Goal: Task Accomplishment & Management: Manage account settings

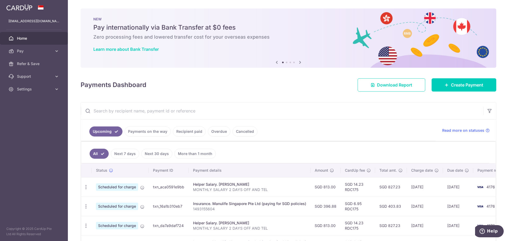
scroll to position [79, 0]
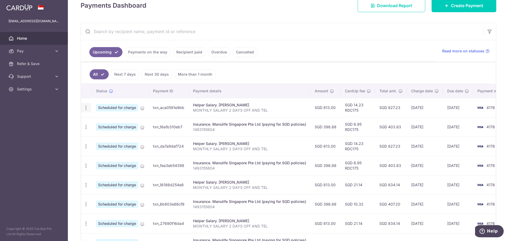
click at [86, 107] on icon "button" at bounding box center [86, 108] width 6 height 6
click at [110, 123] on span "Update payment" at bounding box center [114, 122] width 36 height 6
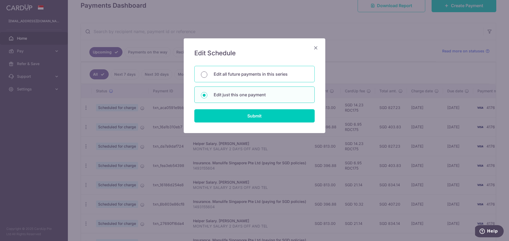
click at [202, 74] on input "Edit all future payments in this series" at bounding box center [204, 75] width 6 height 6
radio input "true"
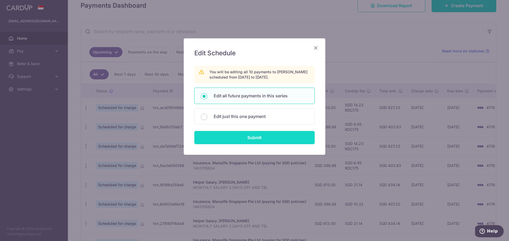
drag, startPoint x: 247, startPoint y: 136, endPoint x: 263, endPoint y: 130, distance: 17.1
click at [247, 136] on input "Submit" at bounding box center [254, 137] width 120 height 13
radio input "true"
type input "813.00"
type input "MONTHLY SALARY 2 DAYS OFF AND TEL"
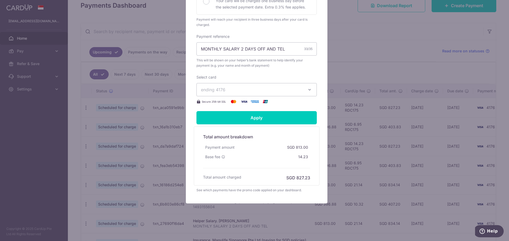
scroll to position [156, 0]
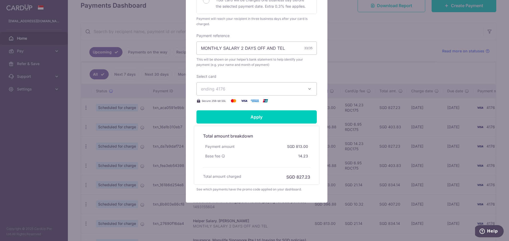
click at [307, 89] on icon "button" at bounding box center [309, 88] width 5 height 5
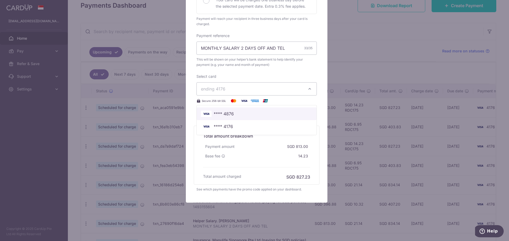
click at [256, 113] on span "**** 4876" at bounding box center [256, 114] width 111 height 6
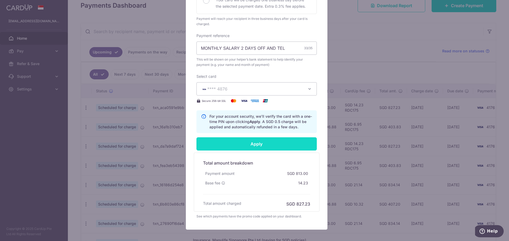
click at [253, 144] on input "Apply" at bounding box center [256, 144] width 120 height 13
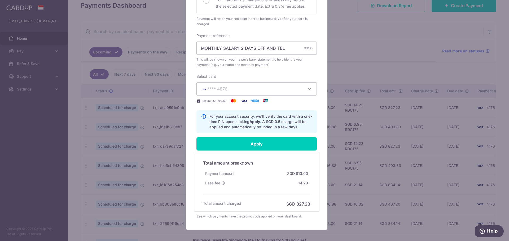
type input "Successfully Applied"
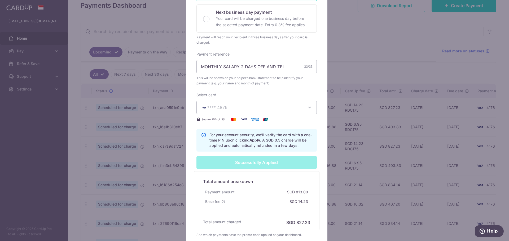
scroll to position [175, 0]
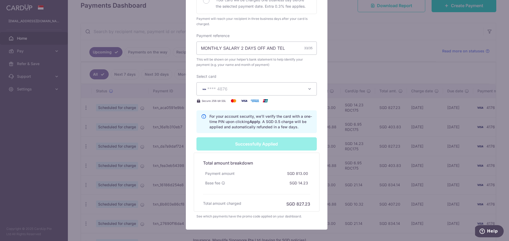
click at [337, 42] on div "Edit payment By clicking apply, you will make changes to all 10 payments to SIT…" at bounding box center [254, 120] width 509 height 241
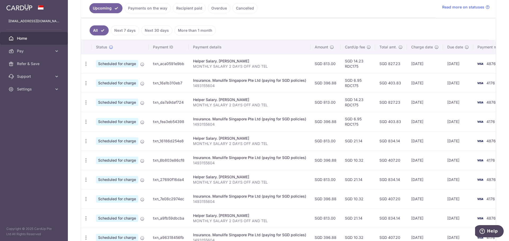
scroll to position [132, 0]
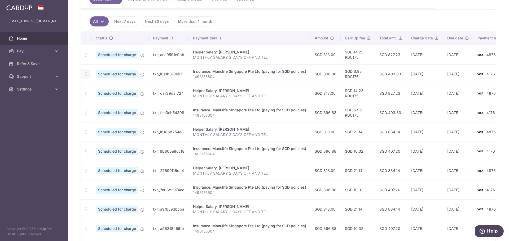
click at [86, 76] on icon "button" at bounding box center [86, 75] width 6 height 6
click at [105, 89] on span "Update payment" at bounding box center [114, 89] width 36 height 6
radio input "true"
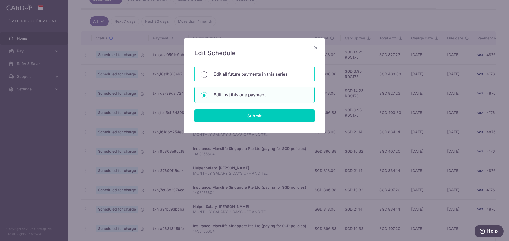
click at [205, 74] on input "Edit all future payments in this series" at bounding box center [204, 75] width 6 height 6
radio input "true"
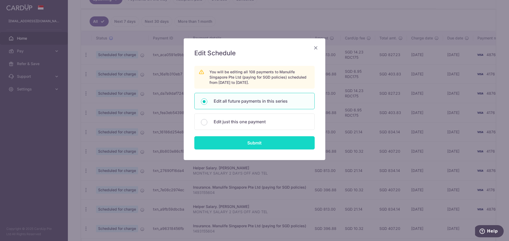
click at [241, 140] on input "Submit" at bounding box center [254, 142] width 120 height 13
radio input "true"
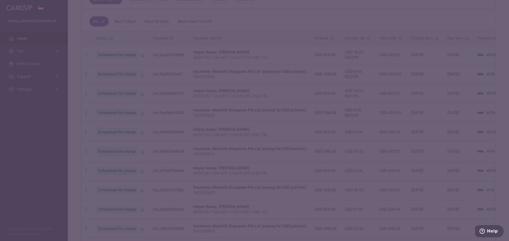
type input "396.88"
type input "1493155604"
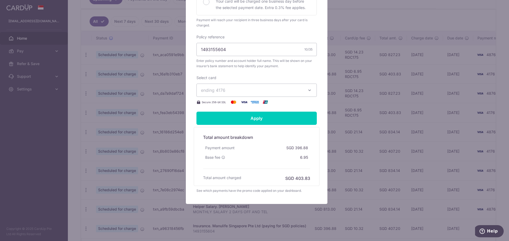
scroll to position [162, 0]
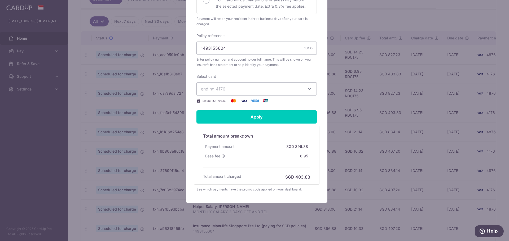
click at [307, 90] on icon "button" at bounding box center [309, 88] width 5 height 5
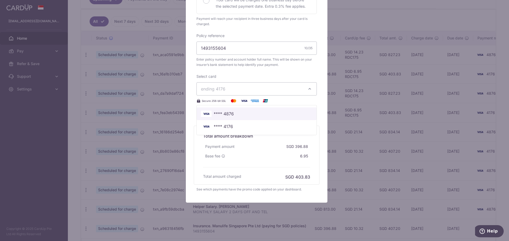
click at [234, 113] on span "**** 4876" at bounding box center [256, 114] width 111 height 6
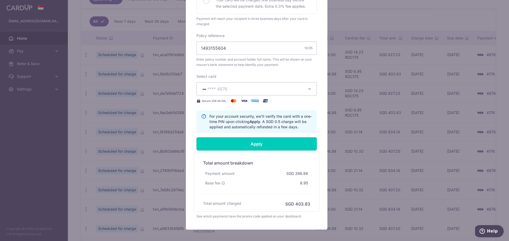
click at [247, 142] on input "Apply" at bounding box center [256, 144] width 120 height 13
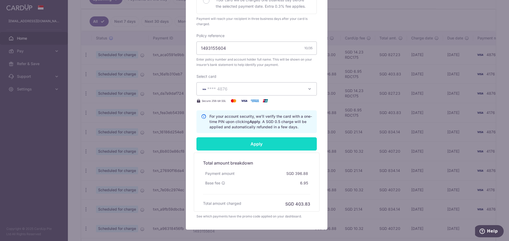
click at [250, 147] on input "Apply" at bounding box center [256, 144] width 120 height 13
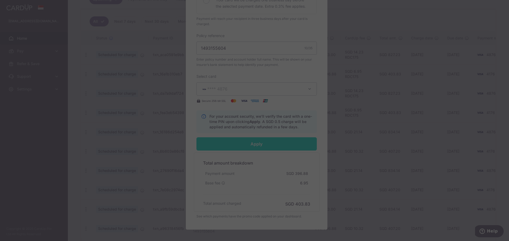
type input "Successfully Applied"
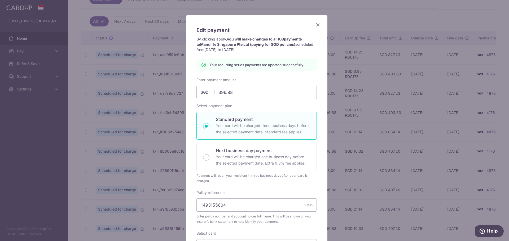
scroll to position [0, 0]
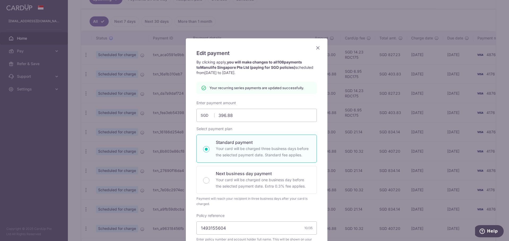
click at [316, 47] on icon "Close" at bounding box center [318, 48] width 6 height 7
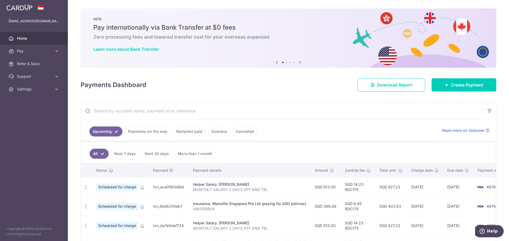
scroll to position [171, 0]
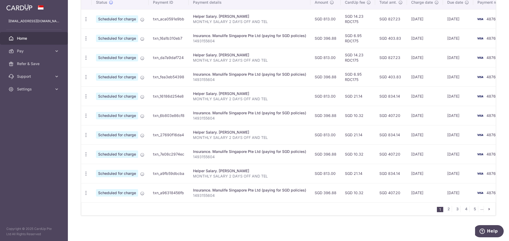
click at [487, 210] on icon "pager" at bounding box center [489, 209] width 4 height 4
click at [445, 209] on link "3" at bounding box center [448, 209] width 6 height 6
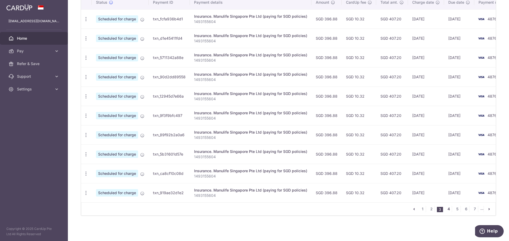
drag, startPoint x: 446, startPoint y: 210, endPoint x: 450, endPoint y: 207, distance: 4.3
click at [446, 209] on link "4" at bounding box center [448, 209] width 6 height 6
click at [444, 210] on link "5" at bounding box center [445, 209] width 6 height 6
click at [451, 210] on link "6" at bounding box center [454, 209] width 6 height 6
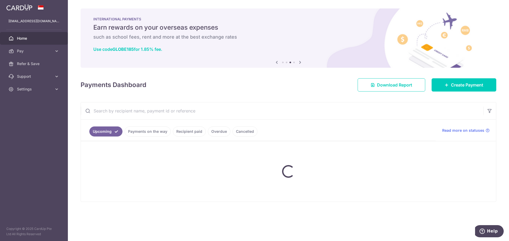
scroll to position [0, 0]
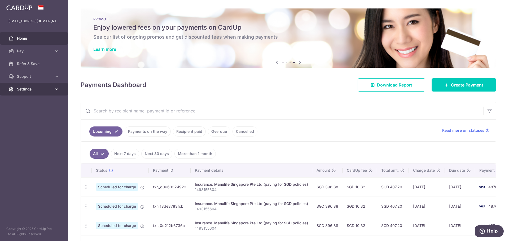
click at [57, 89] on icon at bounding box center [56, 89] width 5 height 5
click at [28, 113] on span "Logout" at bounding box center [34, 114] width 35 height 5
